Goal: Task Accomplishment & Management: Use online tool/utility

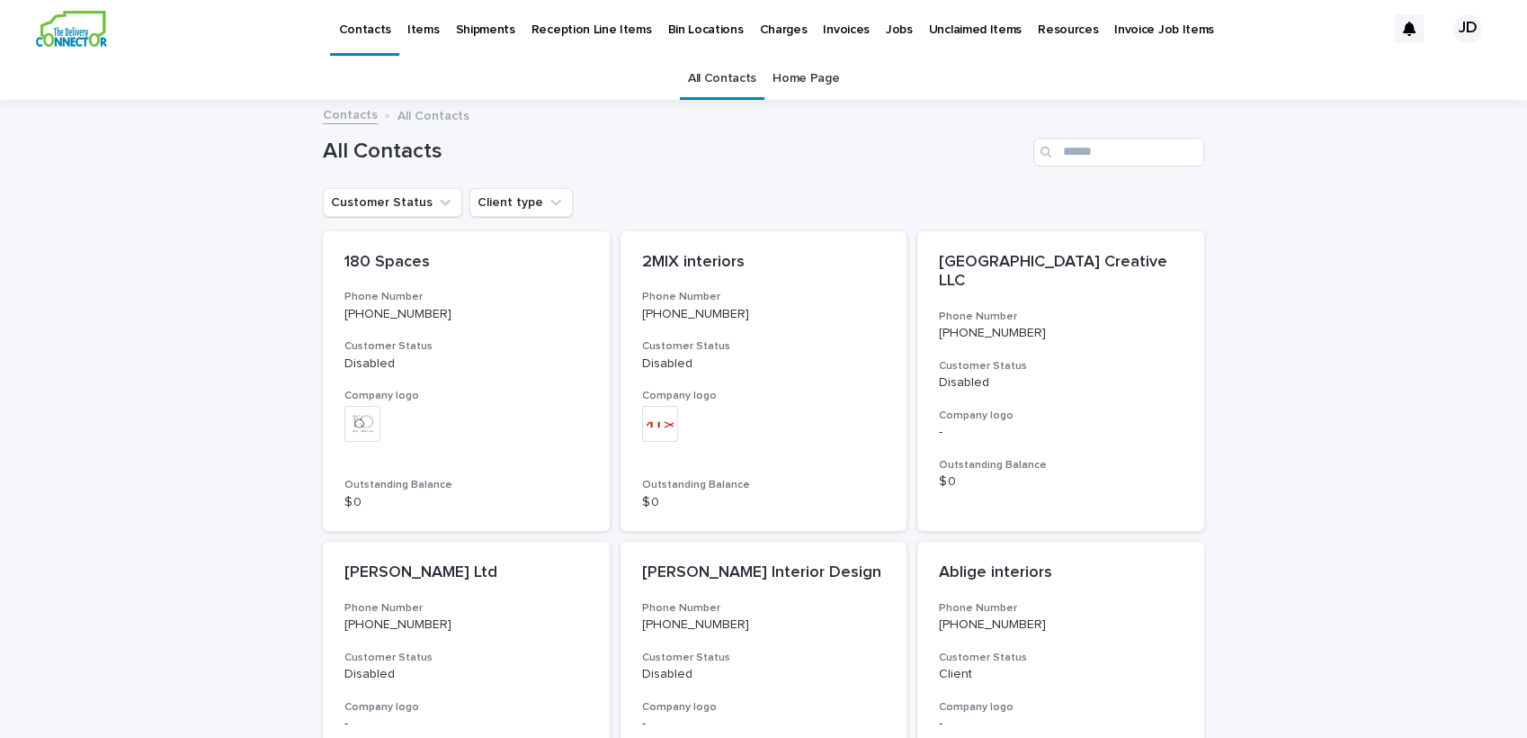
click at [688, 83] on link "All Contacts" at bounding box center [722, 79] width 68 height 42
click at [1108, 163] on input "Search" at bounding box center [1119, 152] width 171 height 29
click at [1098, 160] on input "Search" at bounding box center [1119, 152] width 171 height 29
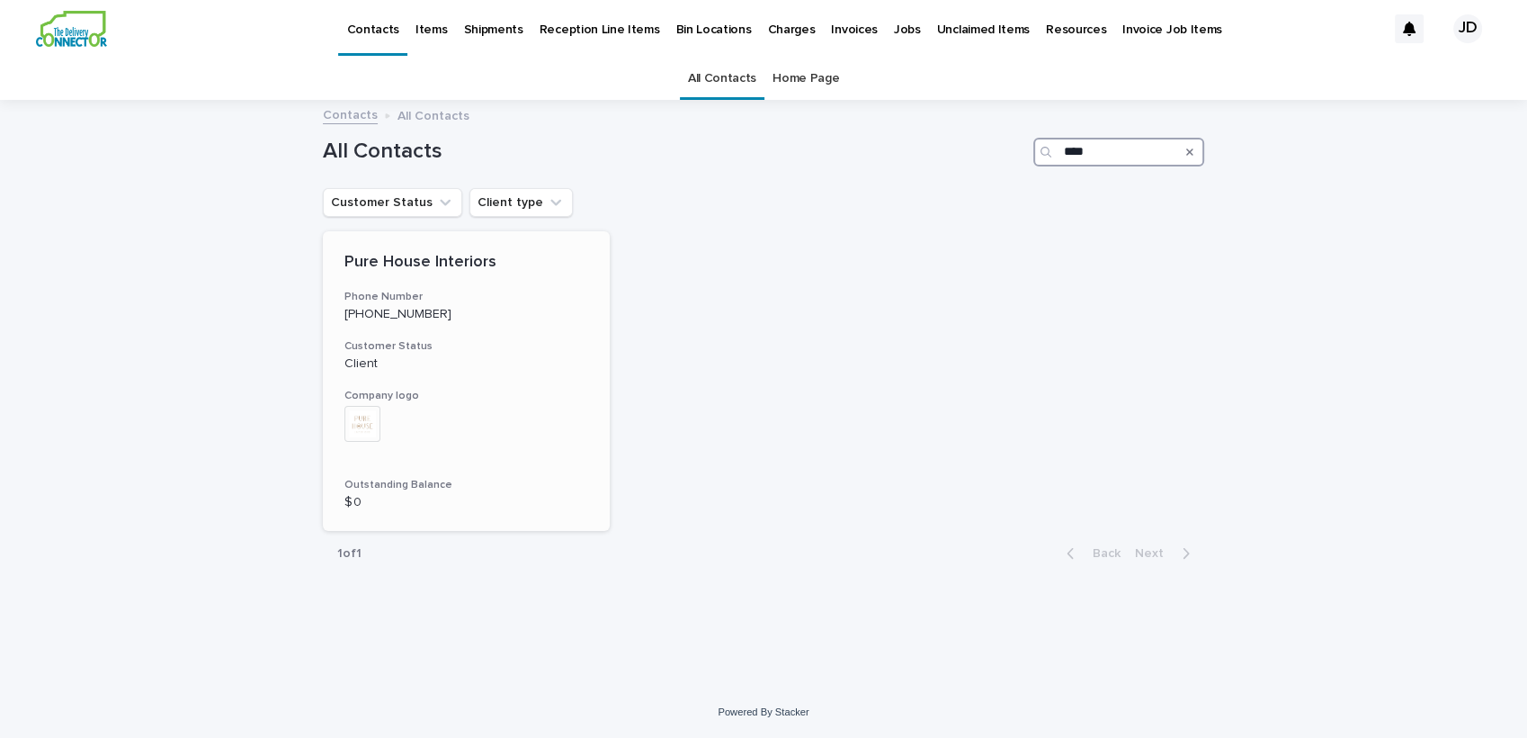
type input "****"
click at [479, 321] on div "Pure House Interiors Phone Number [PHONE_NUMBER] Customer Status Client Company…" at bounding box center [466, 381] width 287 height 300
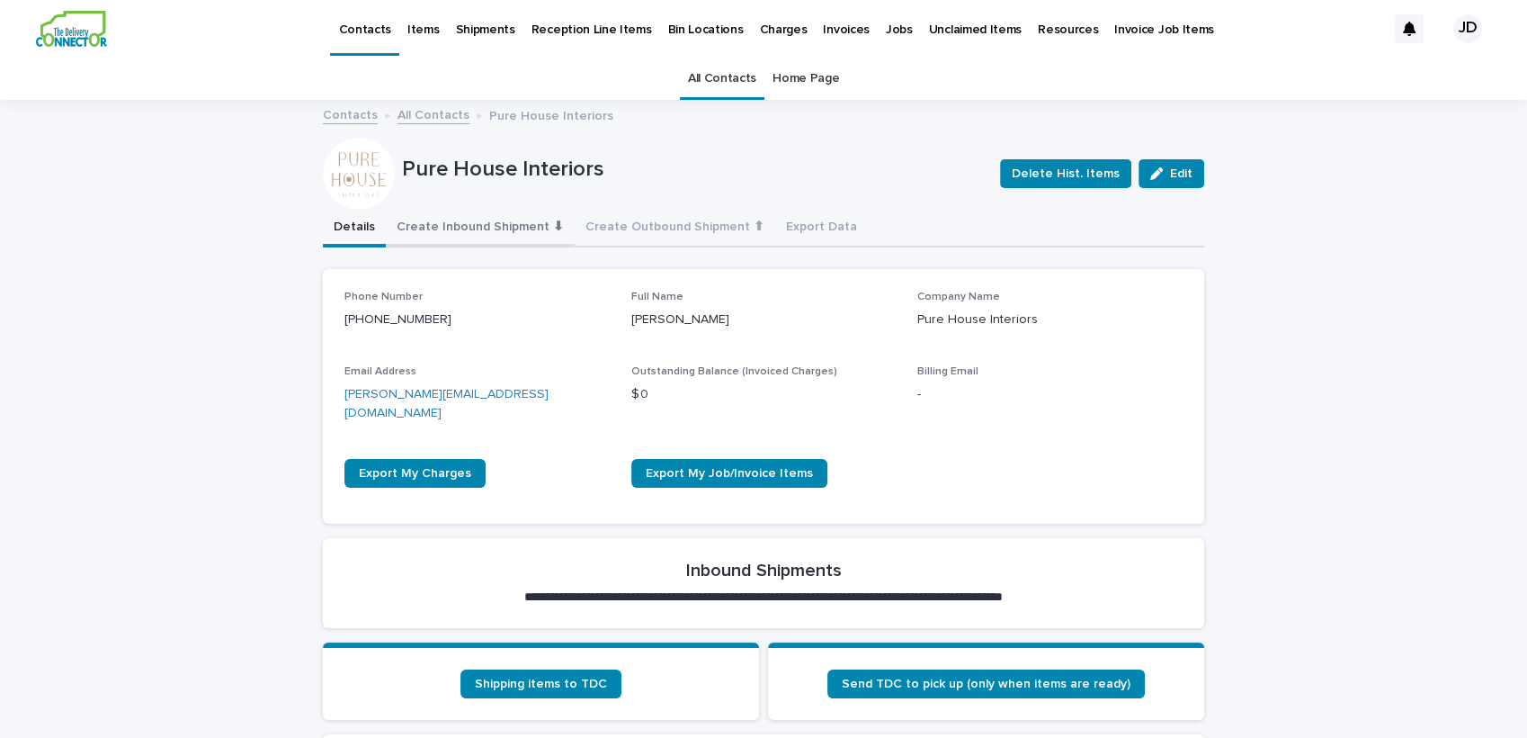
click at [461, 226] on button "Create Inbound Shipment ⬇" at bounding box center [480, 229] width 189 height 38
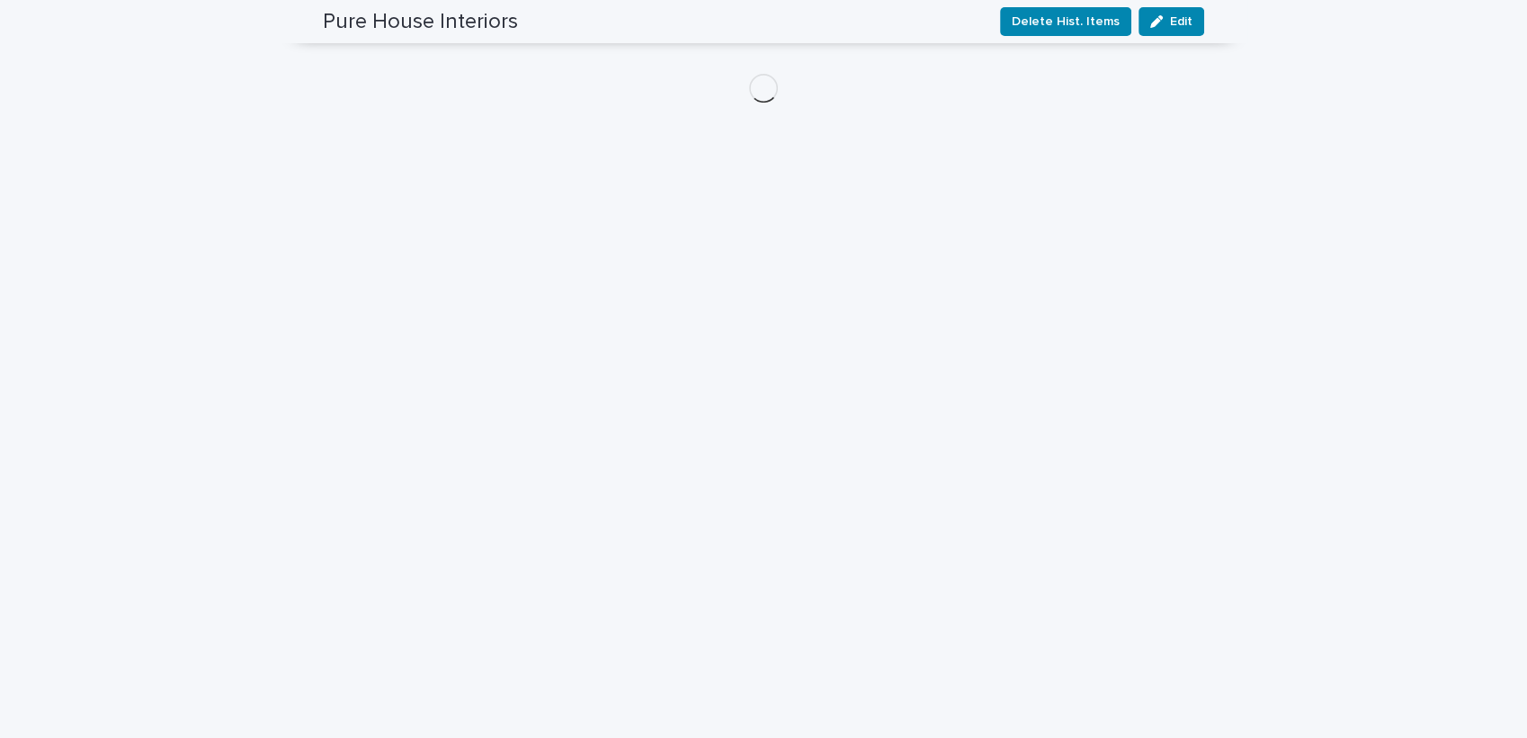
scroll to position [325, 0]
